Goal: Task Accomplishment & Management: Manage account settings

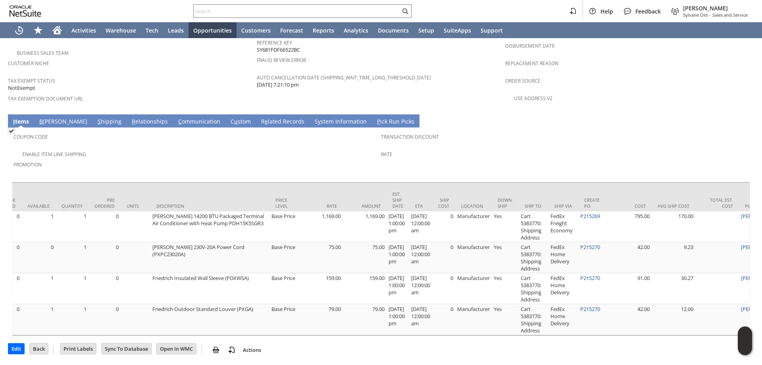
scroll to position [0, 210]
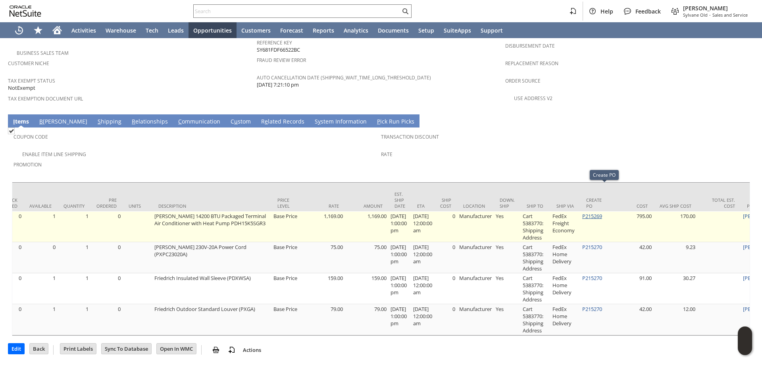
click at [602, 212] on link "P215269" at bounding box center [592, 215] width 20 height 7
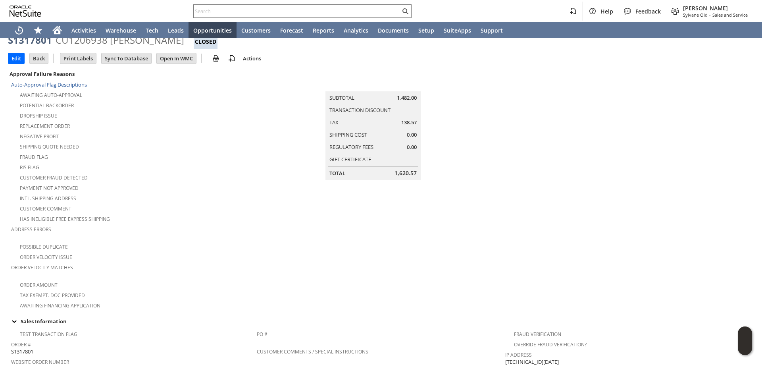
scroll to position [0, 0]
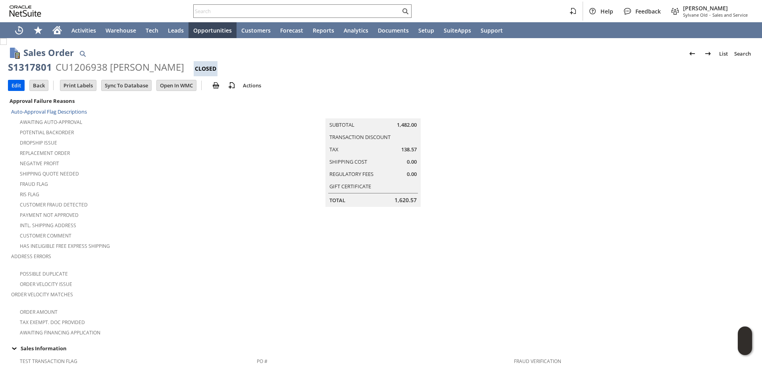
click at [18, 87] on input "Edit" at bounding box center [16, 85] width 16 height 10
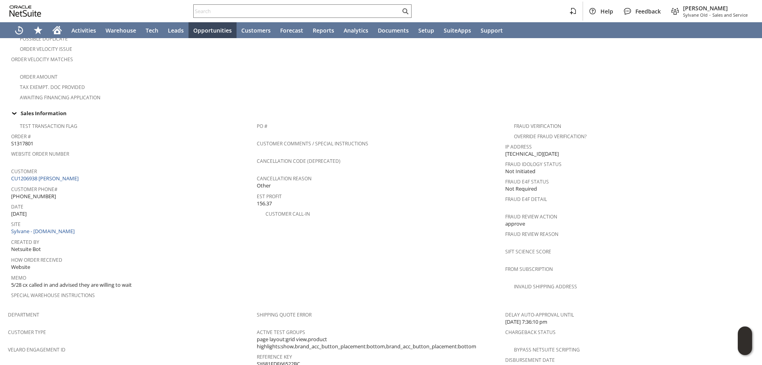
scroll to position [238, 0]
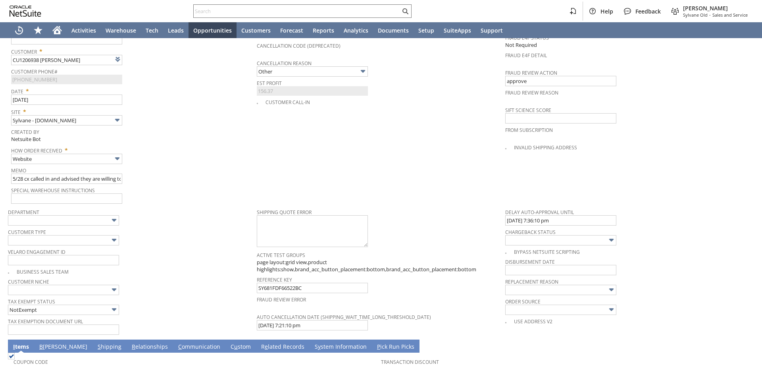
scroll to position [397, 0]
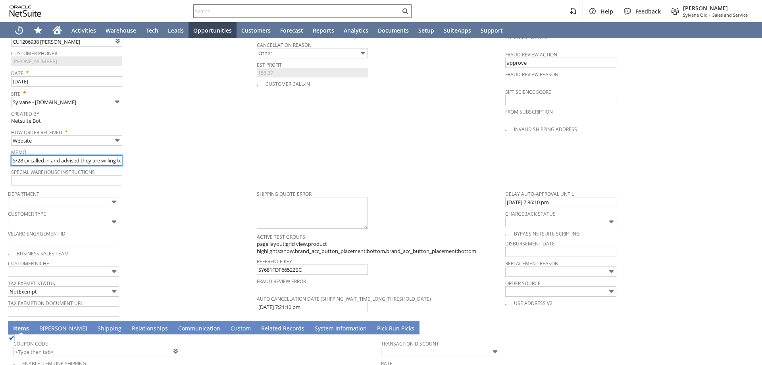
click at [13, 155] on input "5/28 cx called in and advised they are willing to wait" at bounding box center [66, 160] width 111 height 10
type input "105/28 cx called in and advised they are willing to wait"
type input "Intelligent Recommendations ⁰"
click at [19, 156] on input "105/28 cx called in and advised they are willing to wait" at bounding box center [66, 160] width 111 height 10
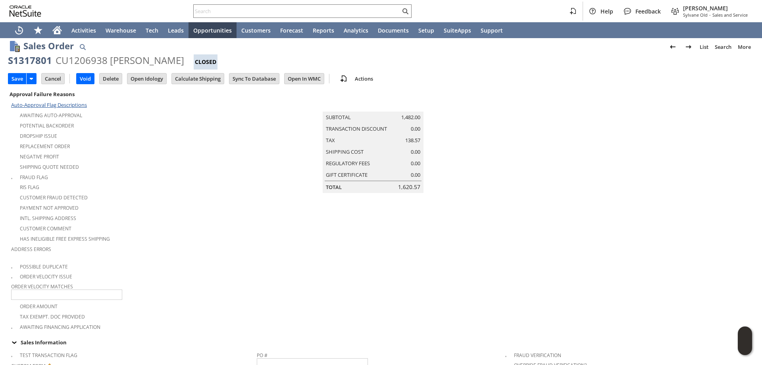
scroll to position [0, 0]
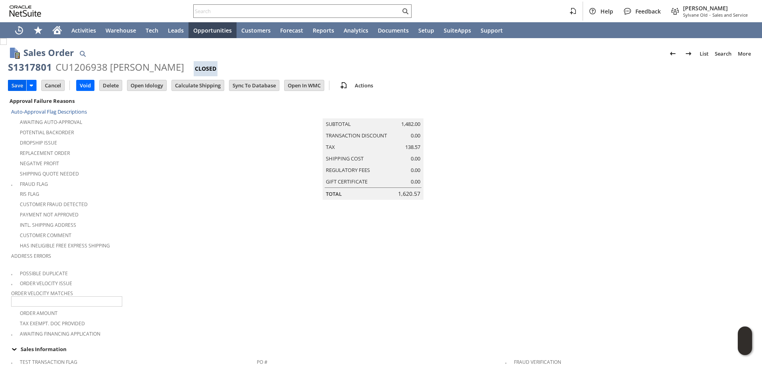
type input "UPDATE *** 10/6 warehouse sent incorrect unit, pickup at cx address being proce…"
click at [18, 83] on input "Save" at bounding box center [17, 85] width 18 height 10
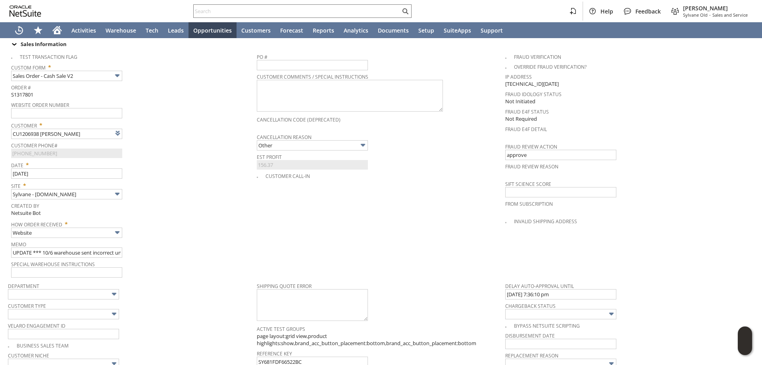
scroll to position [317, 0]
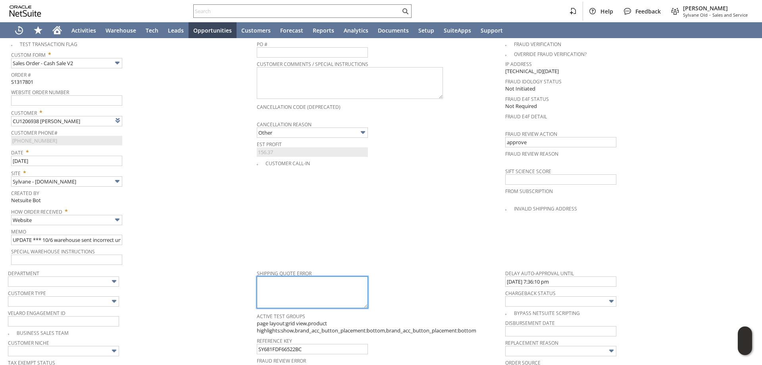
click at [303, 281] on textarea at bounding box center [312, 292] width 111 height 32
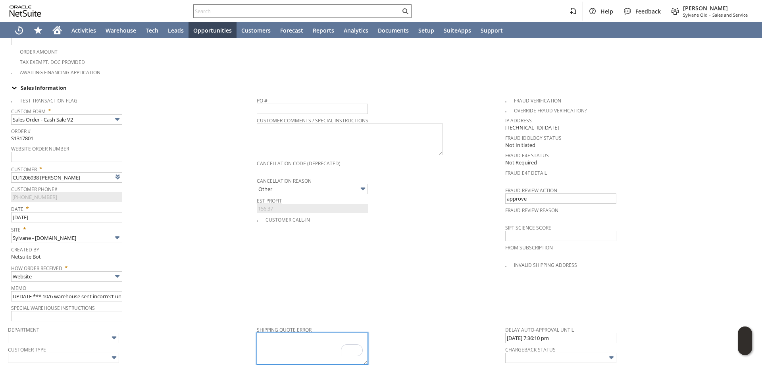
scroll to position [237, 0]
